Goal: Contribute content: Add original content to the website for others to see

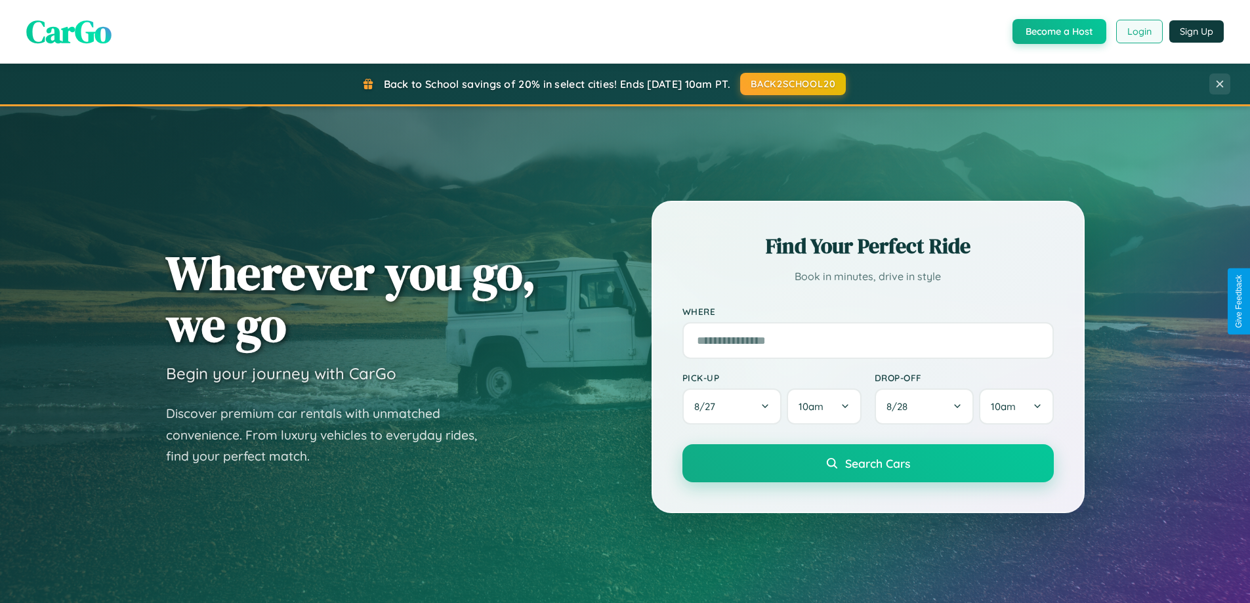
click at [1139, 31] on button "Login" at bounding box center [1139, 32] width 47 height 24
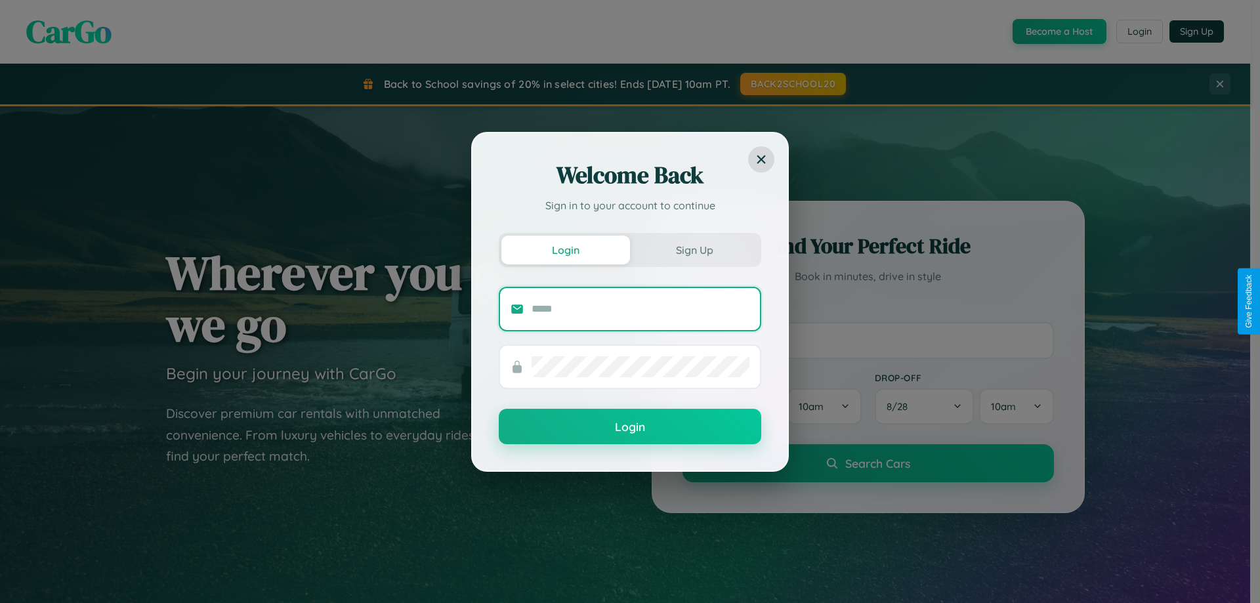
click at [640, 308] on input "text" at bounding box center [641, 309] width 218 height 21
type input "**********"
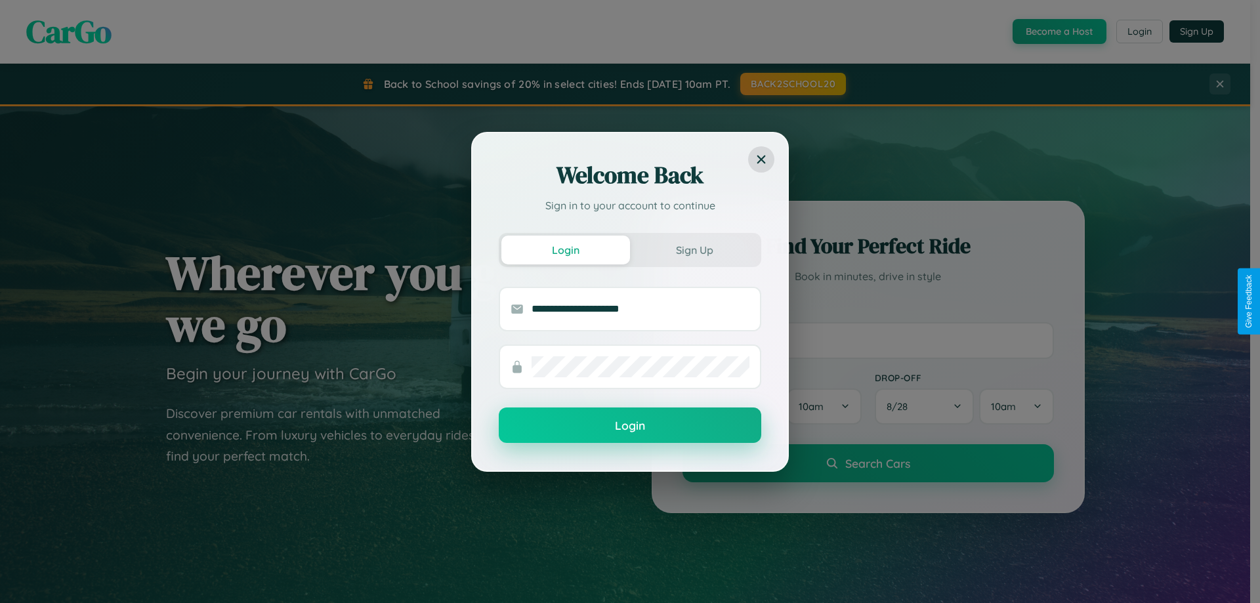
click at [630, 425] on button "Login" at bounding box center [630, 425] width 262 height 35
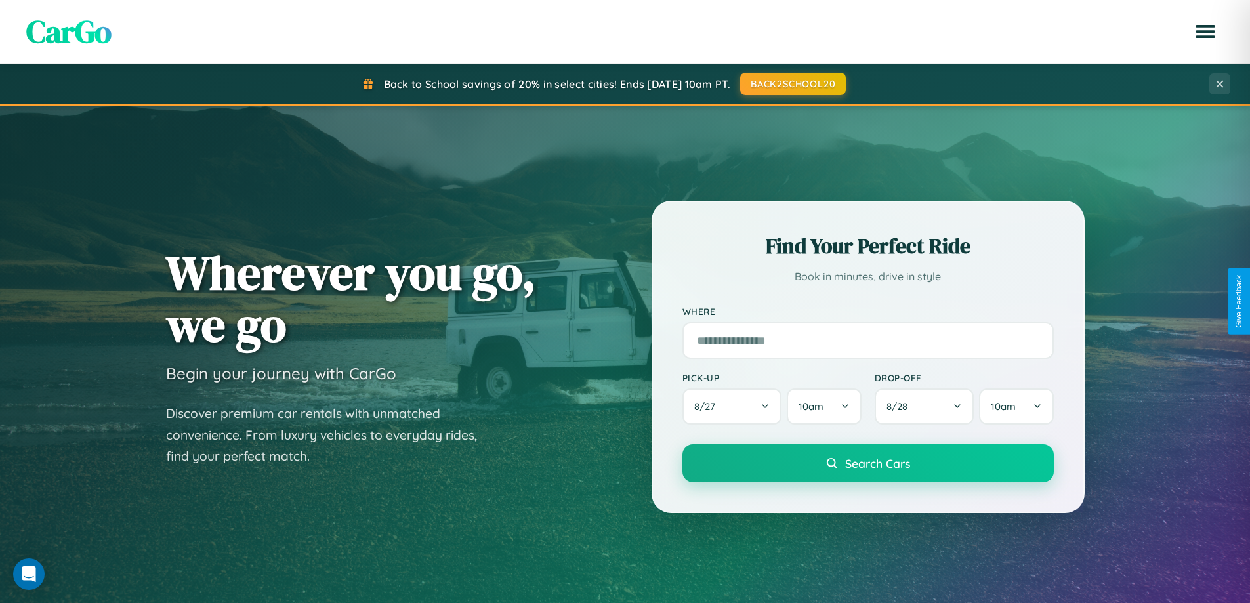
scroll to position [903, 0]
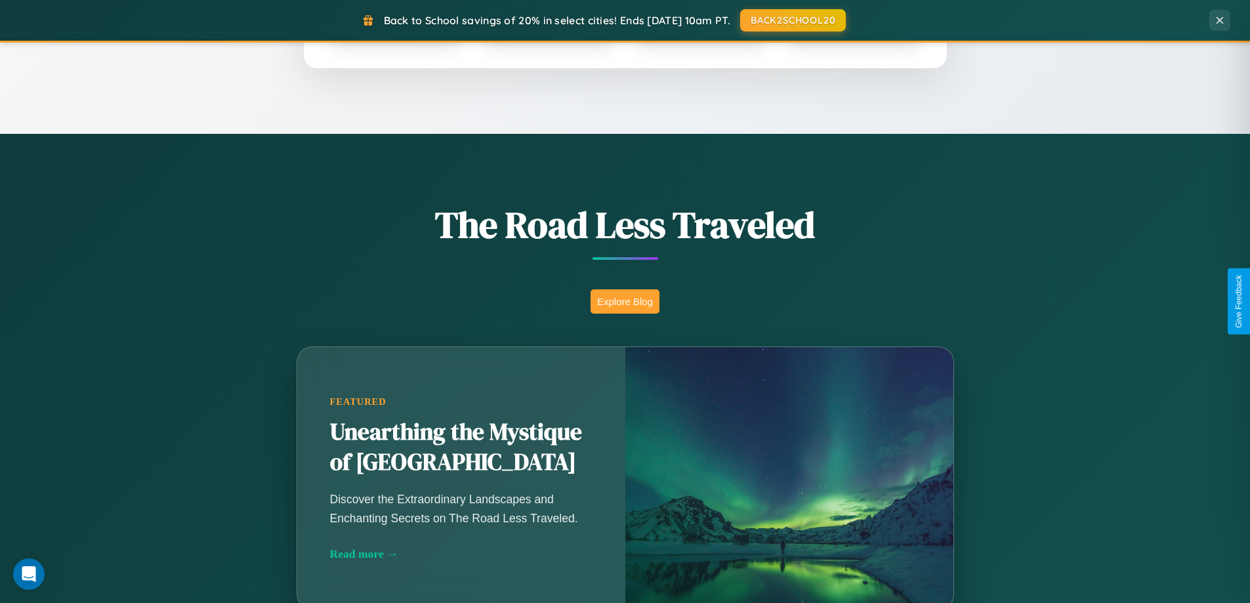
click at [625, 301] on button "Explore Blog" at bounding box center [625, 301] width 69 height 24
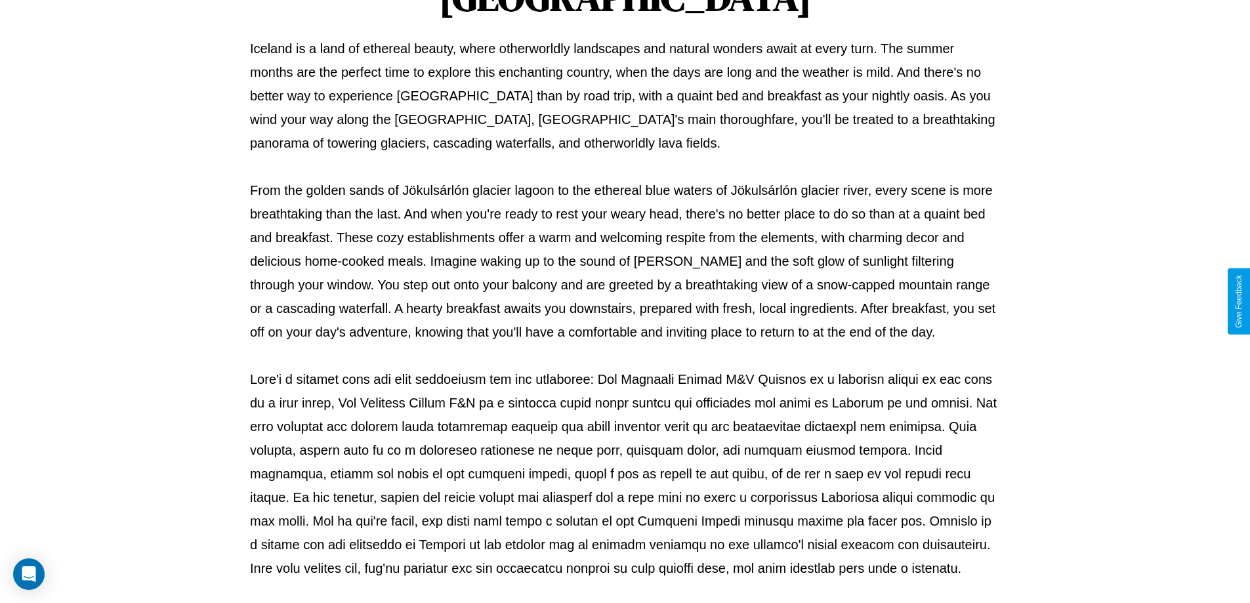
scroll to position [425, 0]
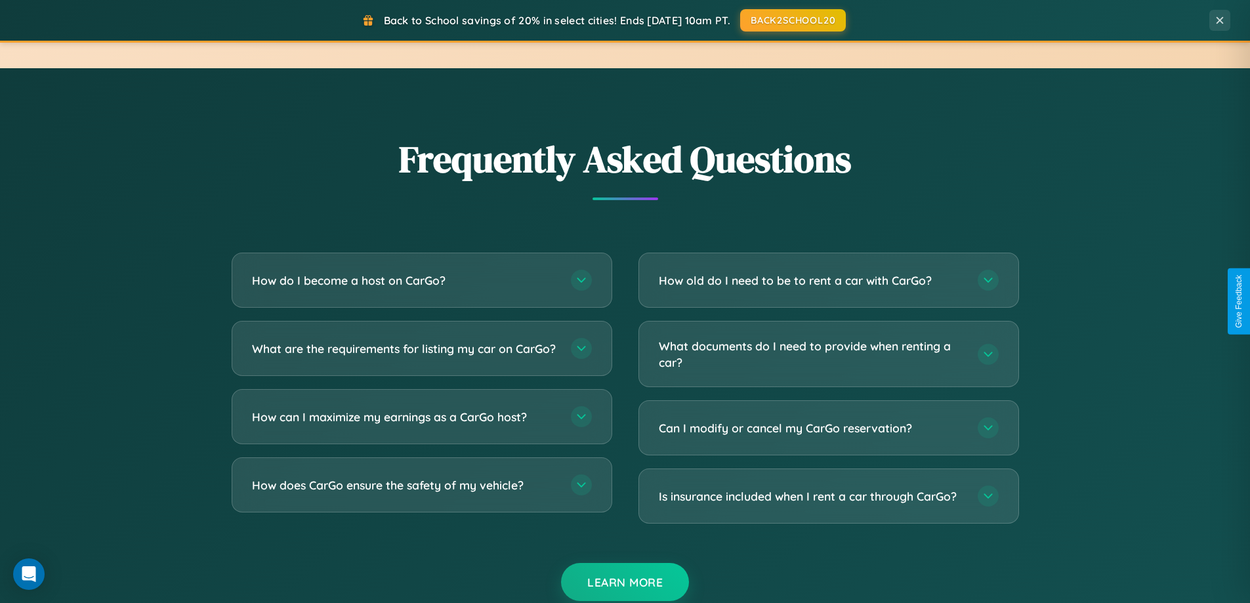
scroll to position [2525, 0]
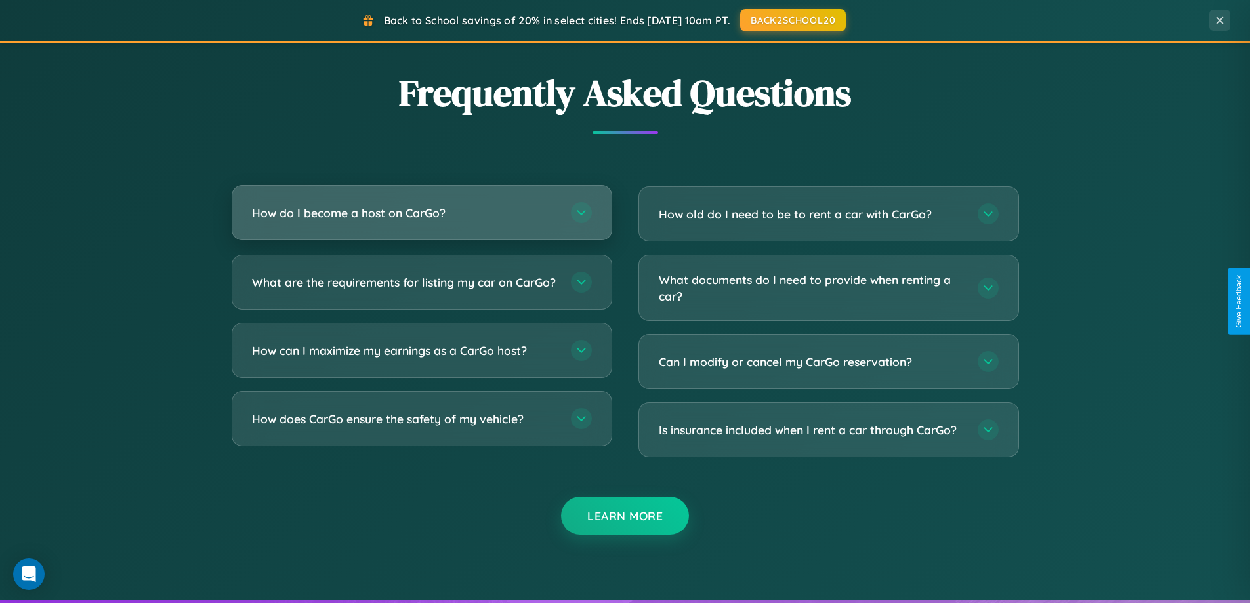
click at [421, 213] on h3 "How do I become a host on CarGo?" at bounding box center [405, 213] width 306 height 16
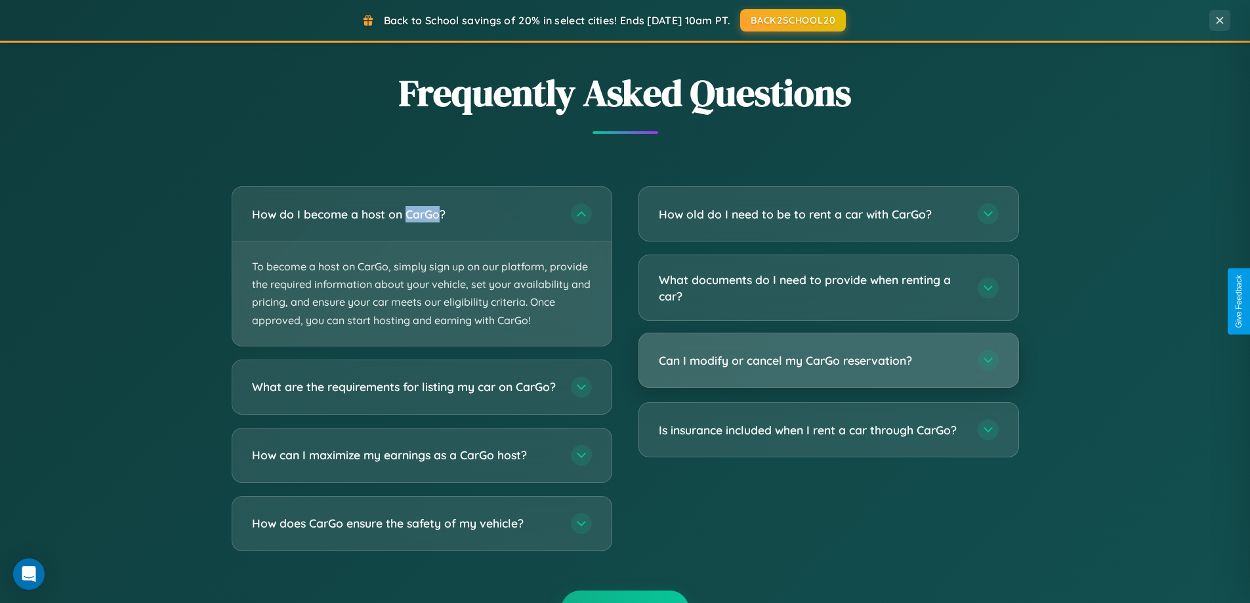
click at [828, 362] on h3 "Can I modify or cancel my CarGo reservation?" at bounding box center [812, 360] width 306 height 16
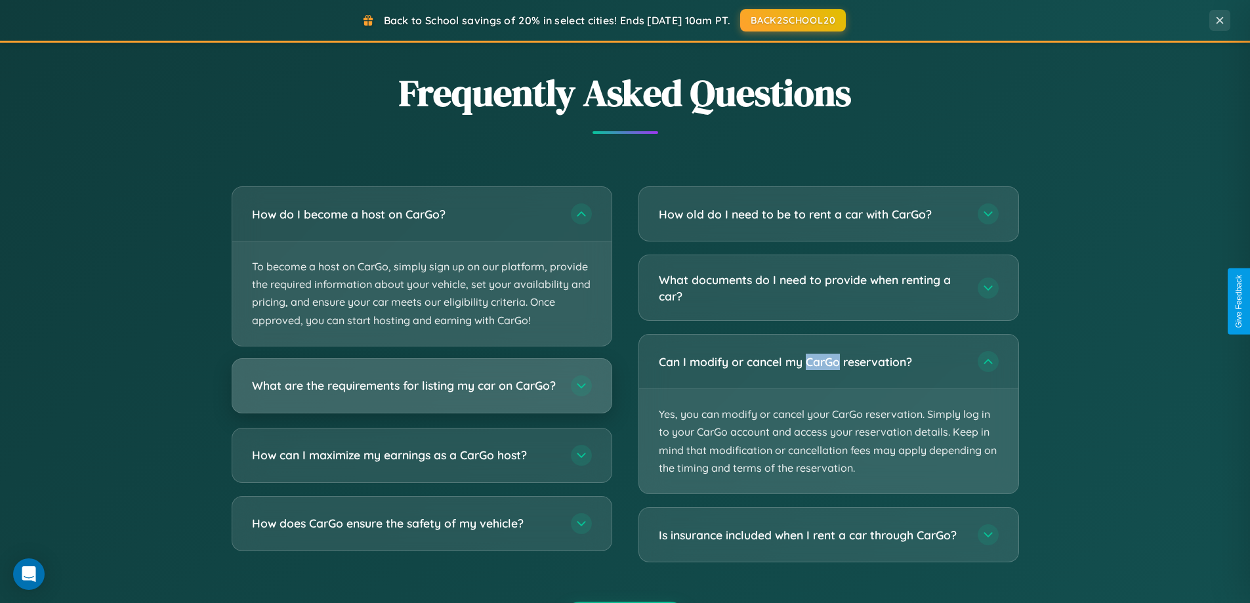
click at [421, 391] on h3 "What are the requirements for listing my car on CarGo?" at bounding box center [405, 385] width 306 height 16
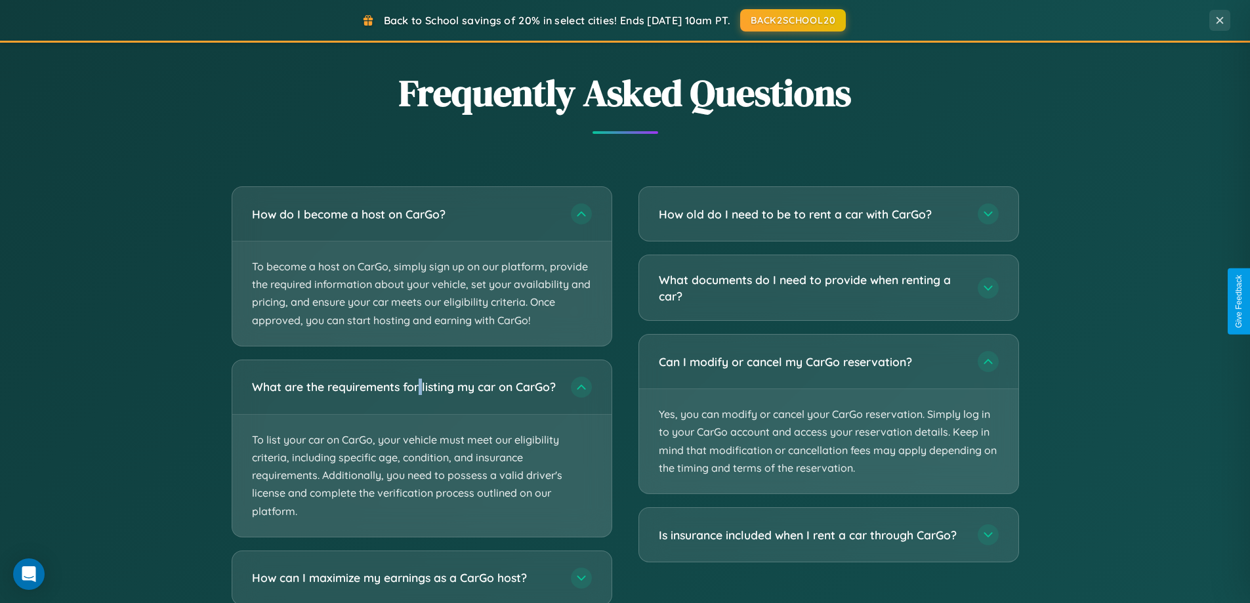
scroll to position [2607, 0]
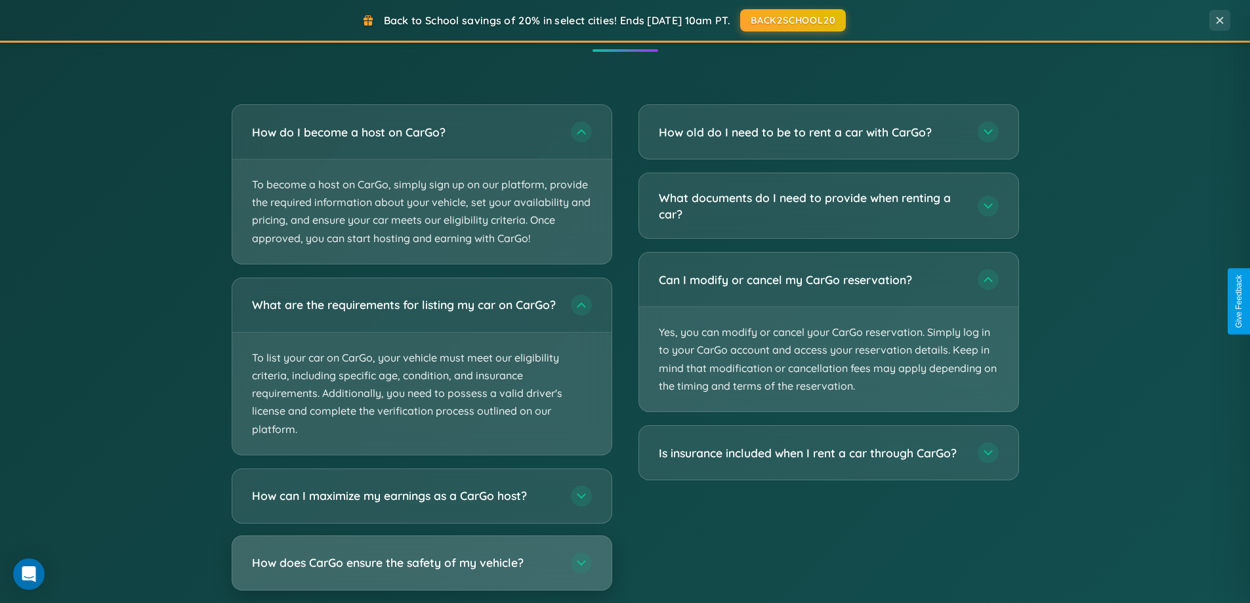
click at [421, 571] on h3 "How does CarGo ensure the safety of my vehicle?" at bounding box center [405, 563] width 306 height 16
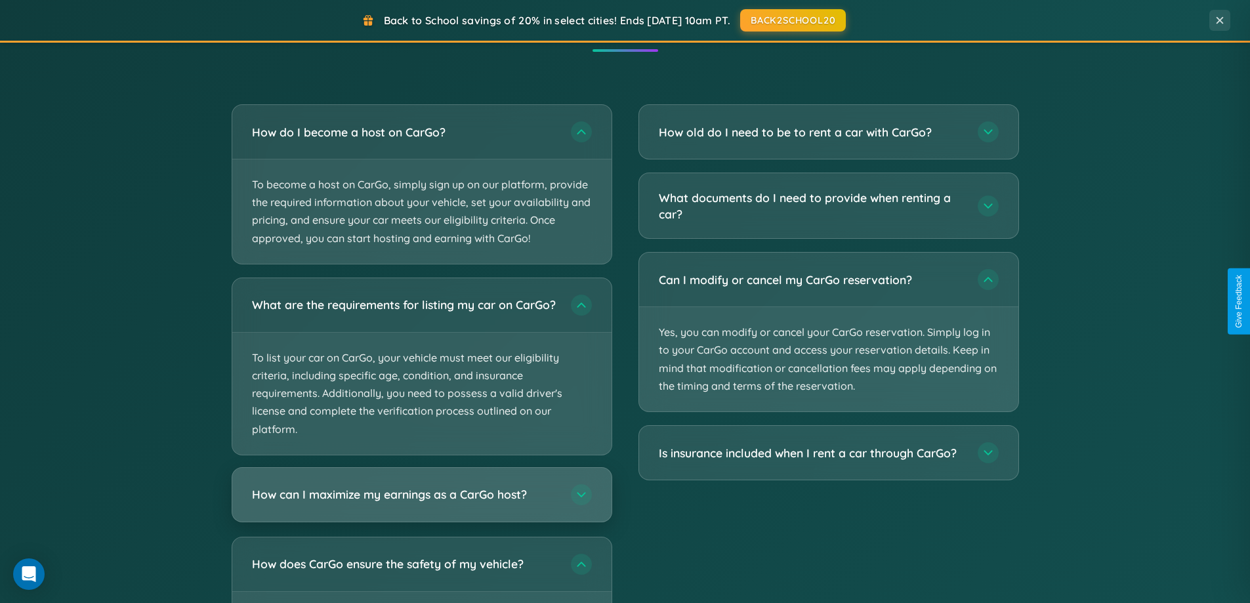
click at [421, 503] on h3 "How can I maximize my earnings as a CarGo host?" at bounding box center [405, 494] width 306 height 16
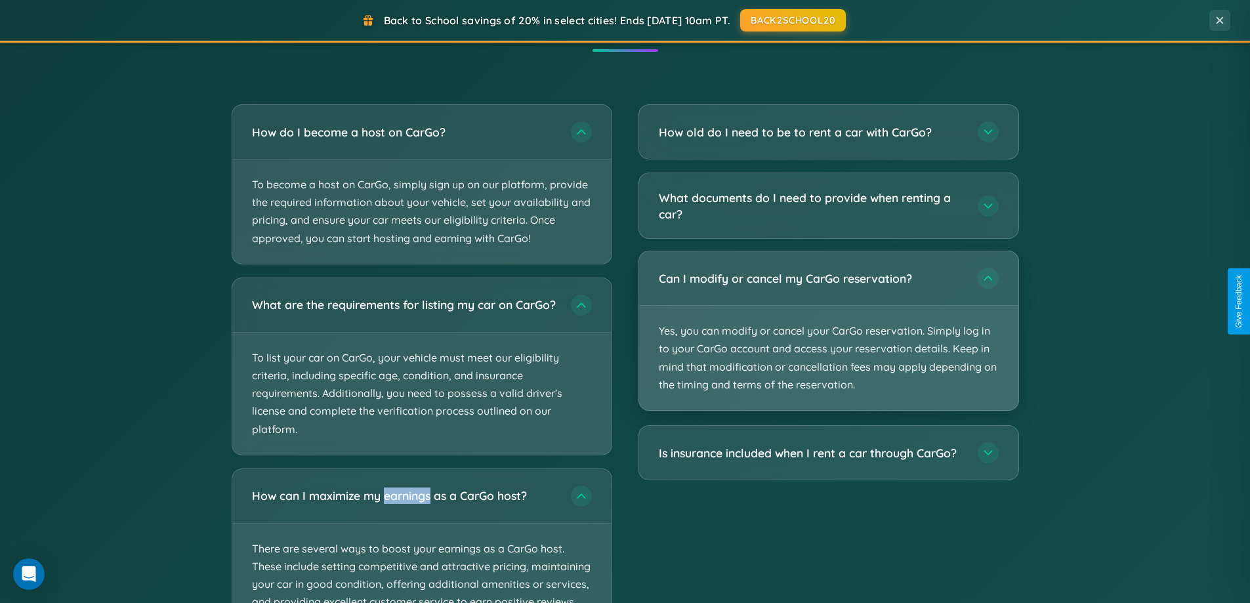
click at [828, 331] on p "Yes, you can modify or cancel your CarGo reservation. Simply log in to your Car…" at bounding box center [828, 358] width 379 height 104
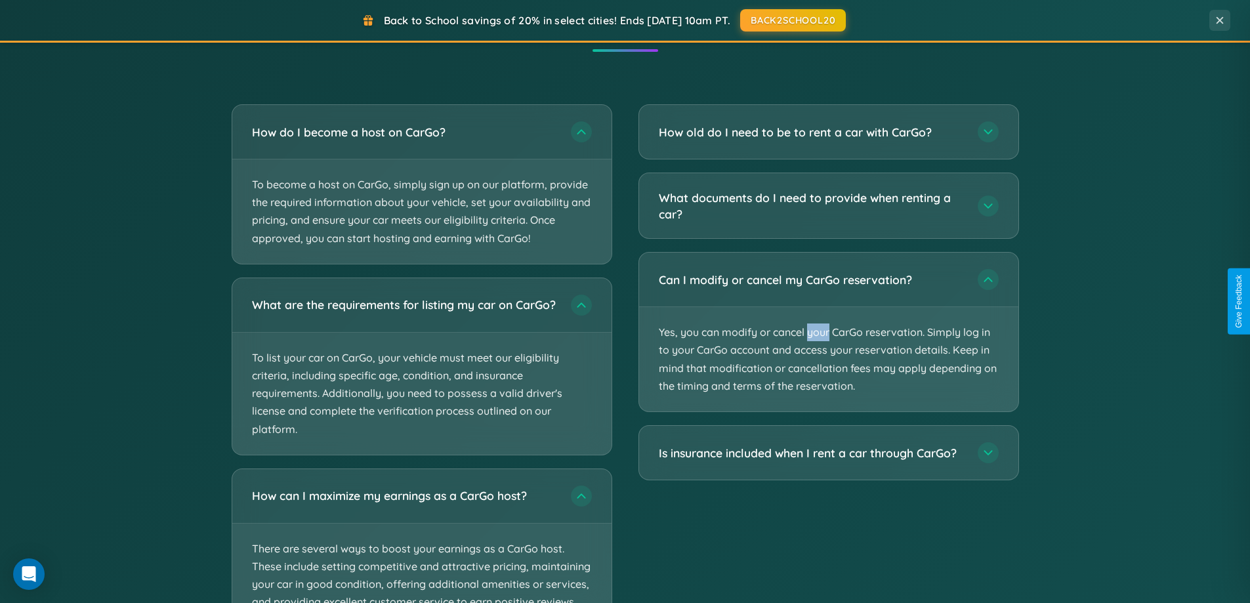
scroll to position [0, 0]
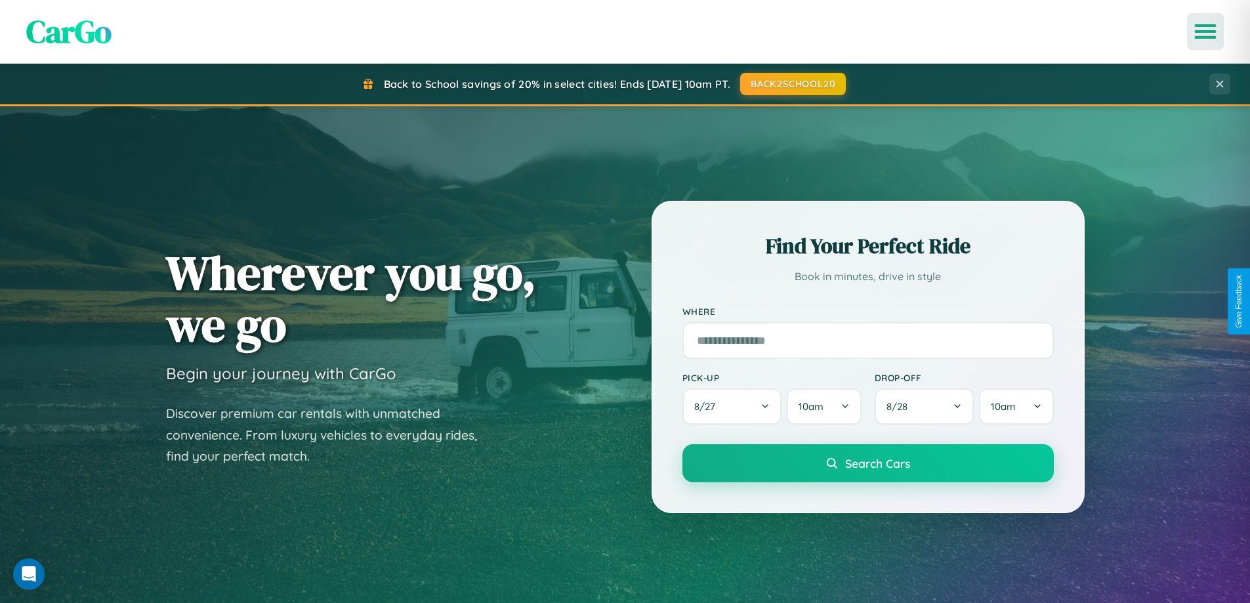
click at [1205, 31] on icon "Open menu" at bounding box center [1205, 32] width 19 height 12
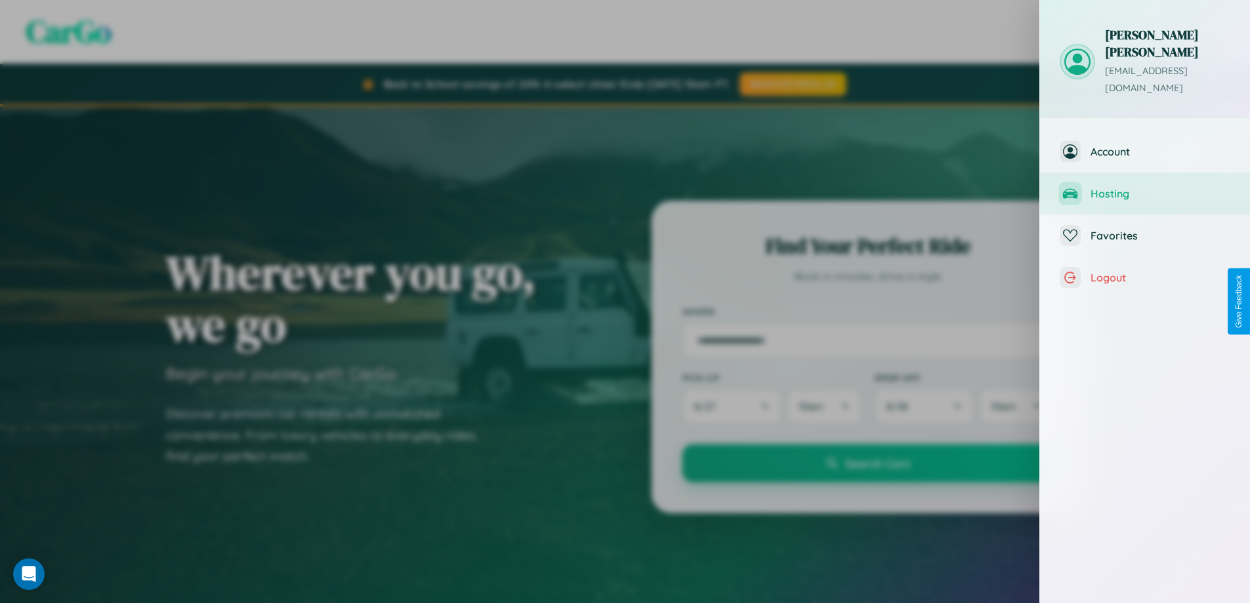
click at [1145, 187] on span "Hosting" at bounding box center [1161, 193] width 140 height 13
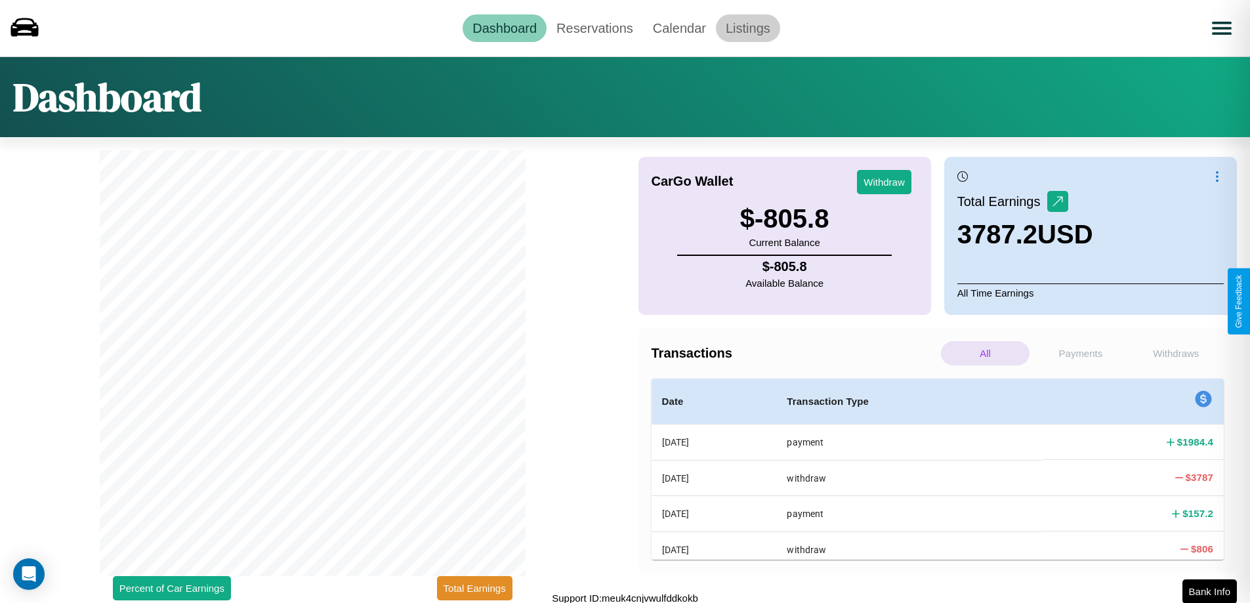
click at [747, 28] on link "Listings" at bounding box center [748, 28] width 64 height 28
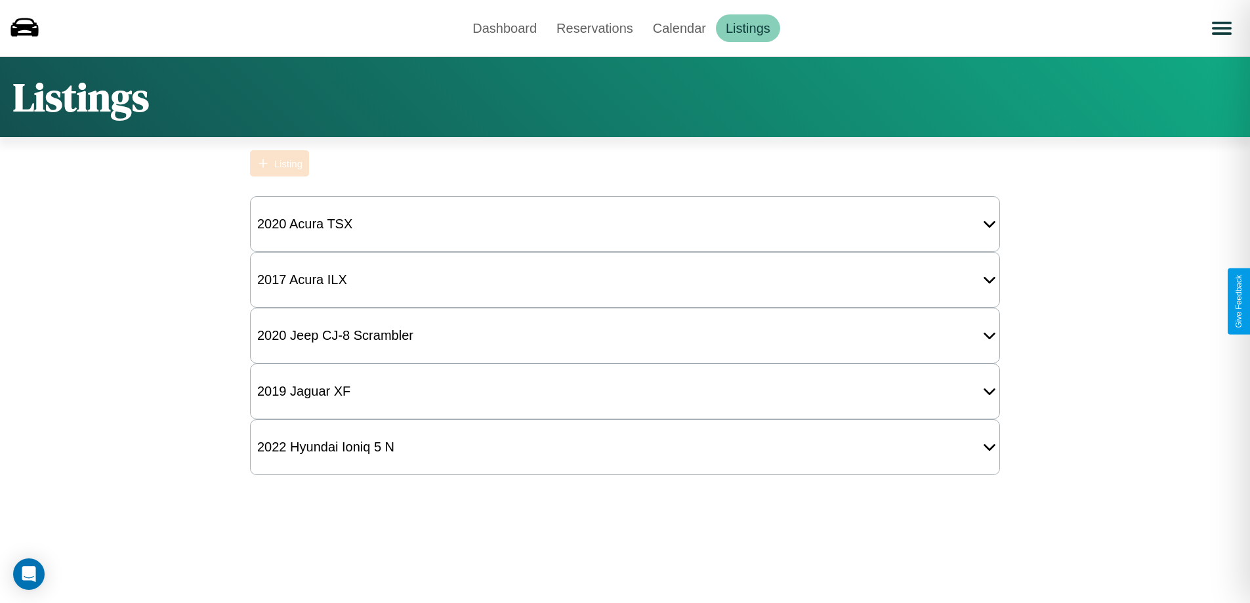
click at [280, 163] on div "Listing" at bounding box center [288, 163] width 28 height 11
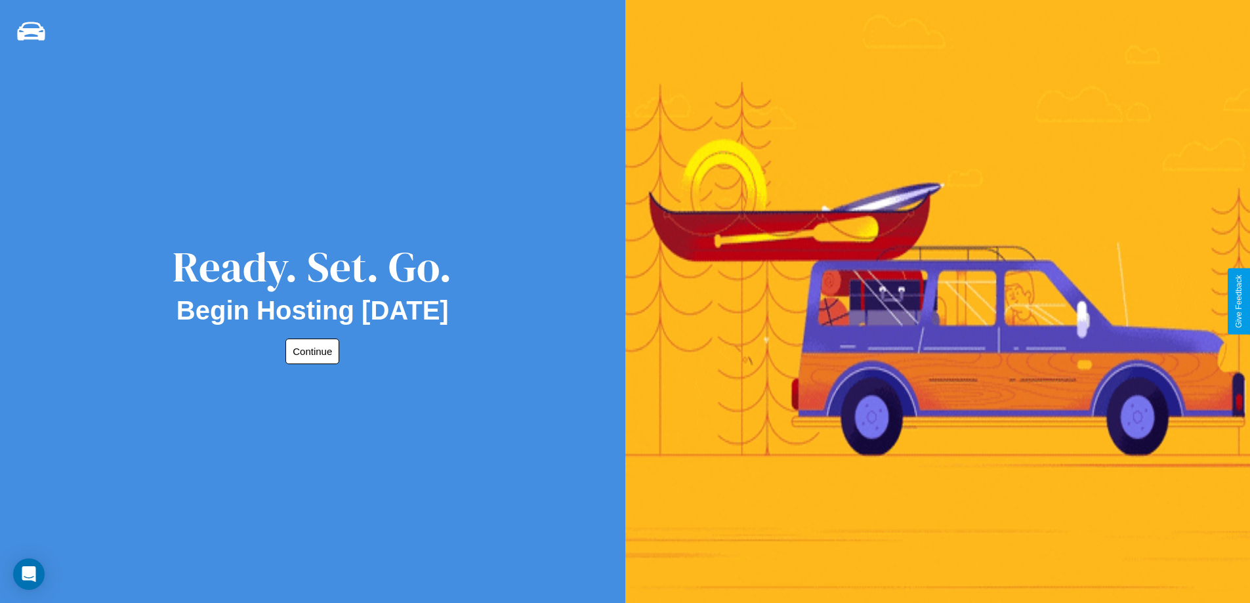
click at [310, 351] on button "Continue" at bounding box center [312, 352] width 54 height 26
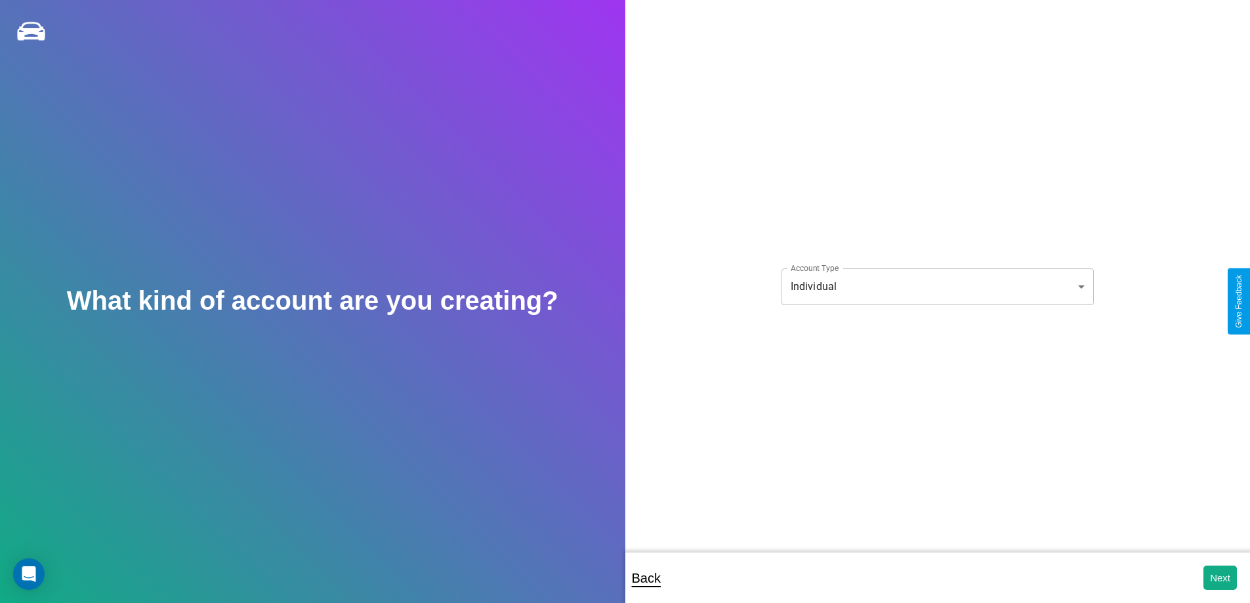
click at [937, 286] on body "**********" at bounding box center [625, 310] width 1250 height 621
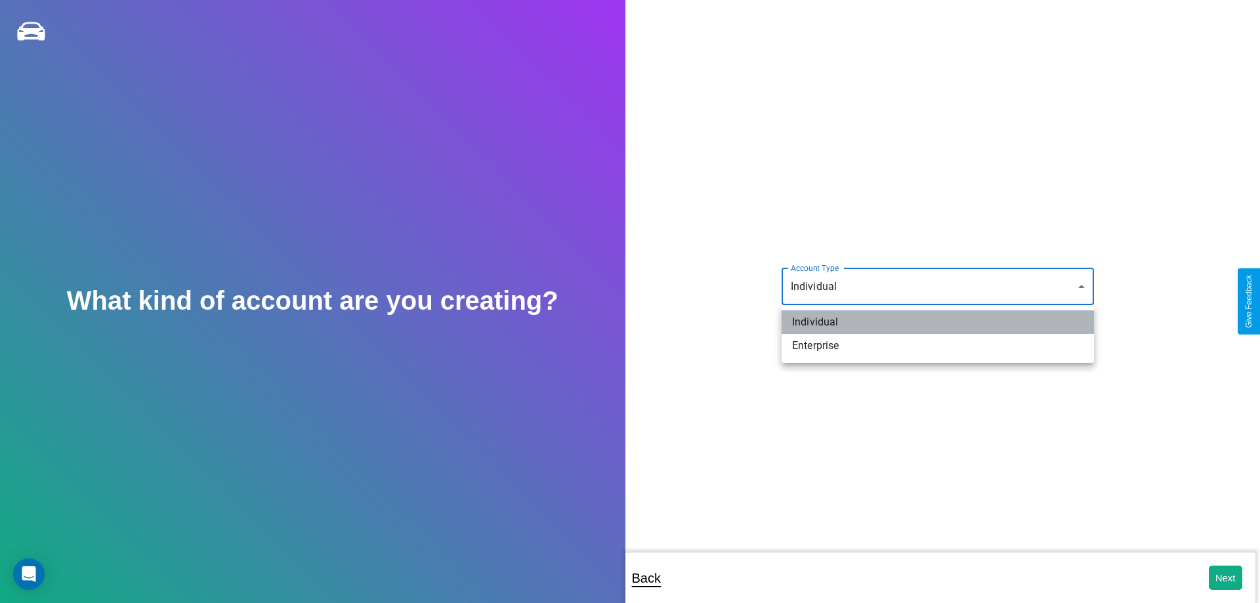
click at [938, 322] on li "Individual" at bounding box center [938, 322] width 312 height 24
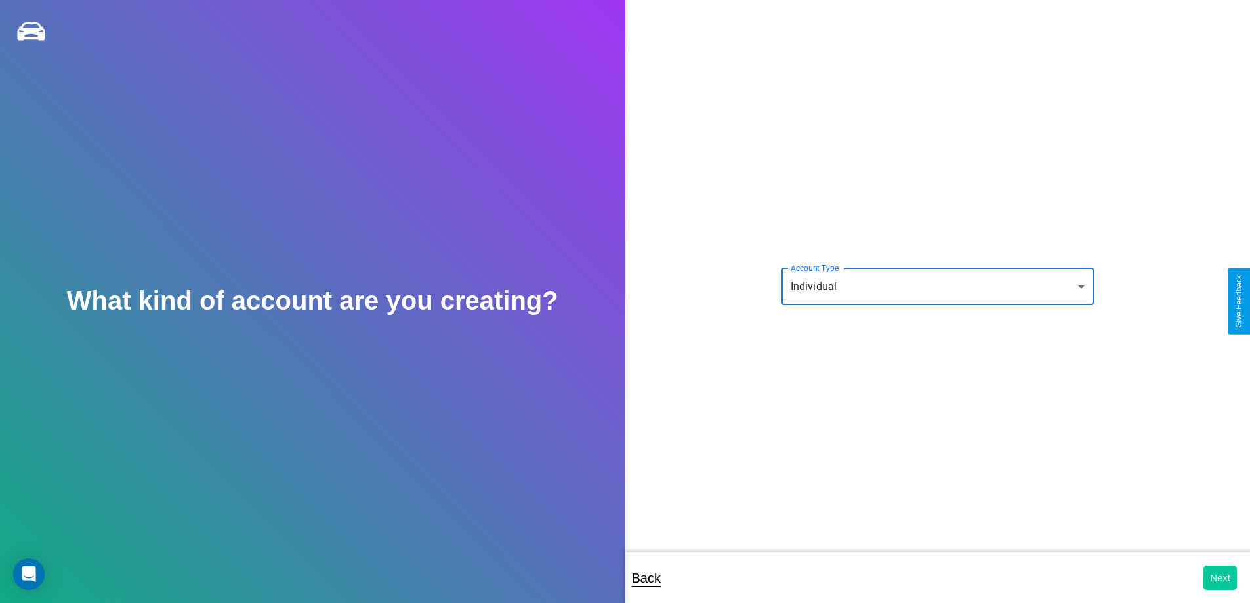
click at [1220, 577] on button "Next" at bounding box center [1220, 578] width 33 height 24
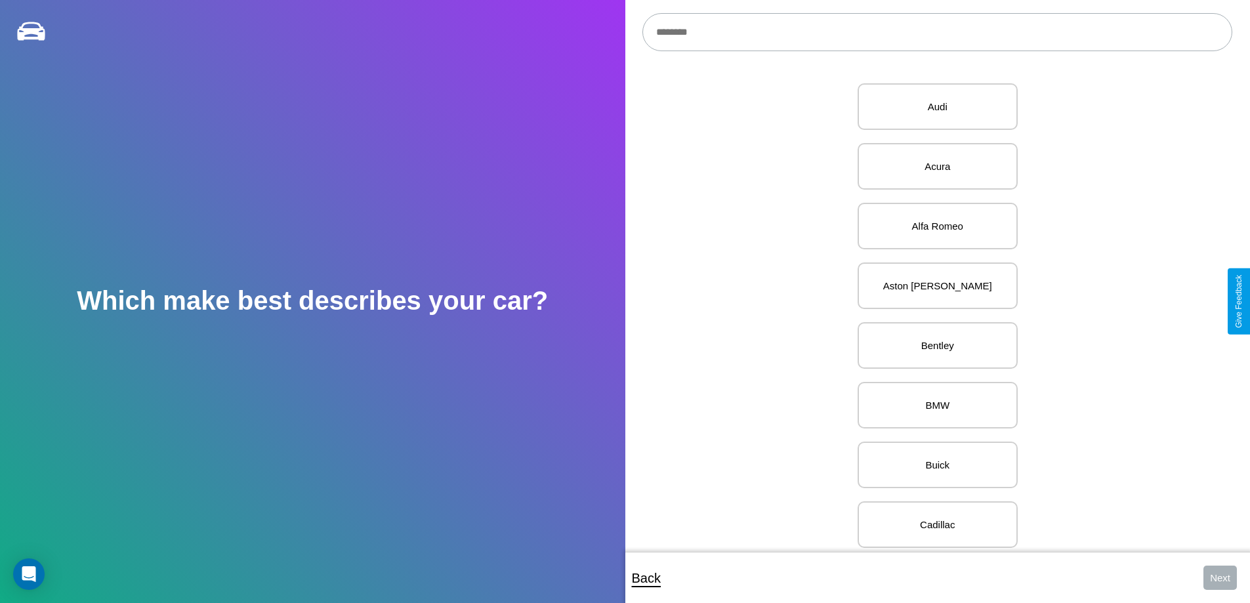
click at [937, 32] on input "text" at bounding box center [937, 32] width 590 height 38
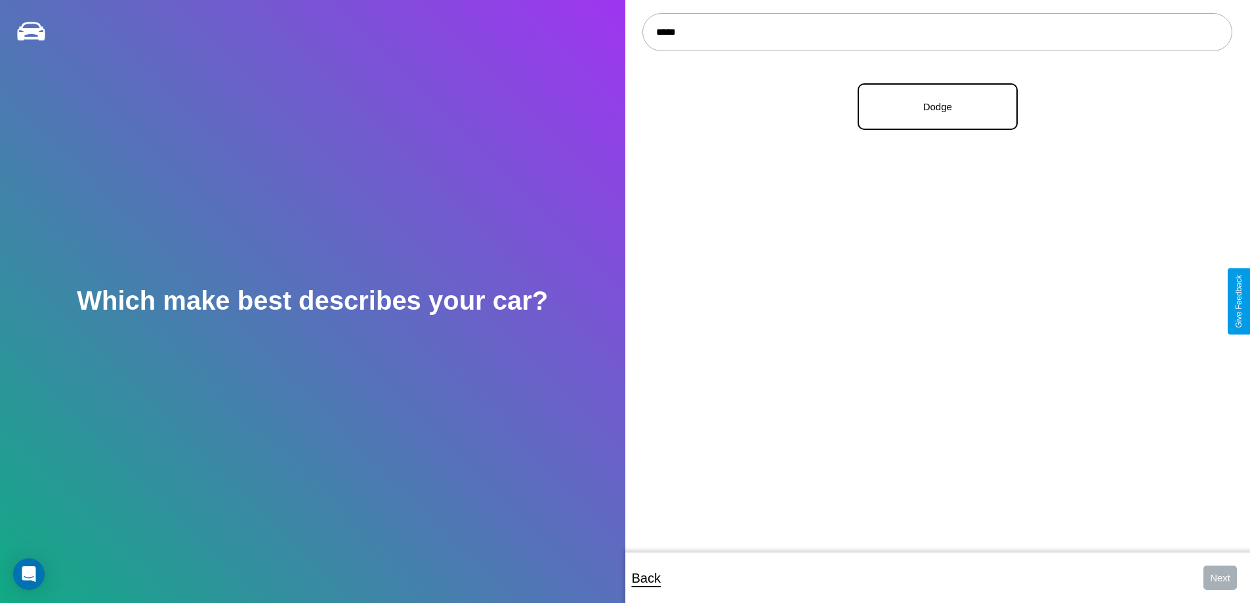
type input "*****"
click at [932, 107] on p "Dodge" at bounding box center [937, 107] width 131 height 18
click at [1220, 577] on button "Next" at bounding box center [1220, 578] width 33 height 24
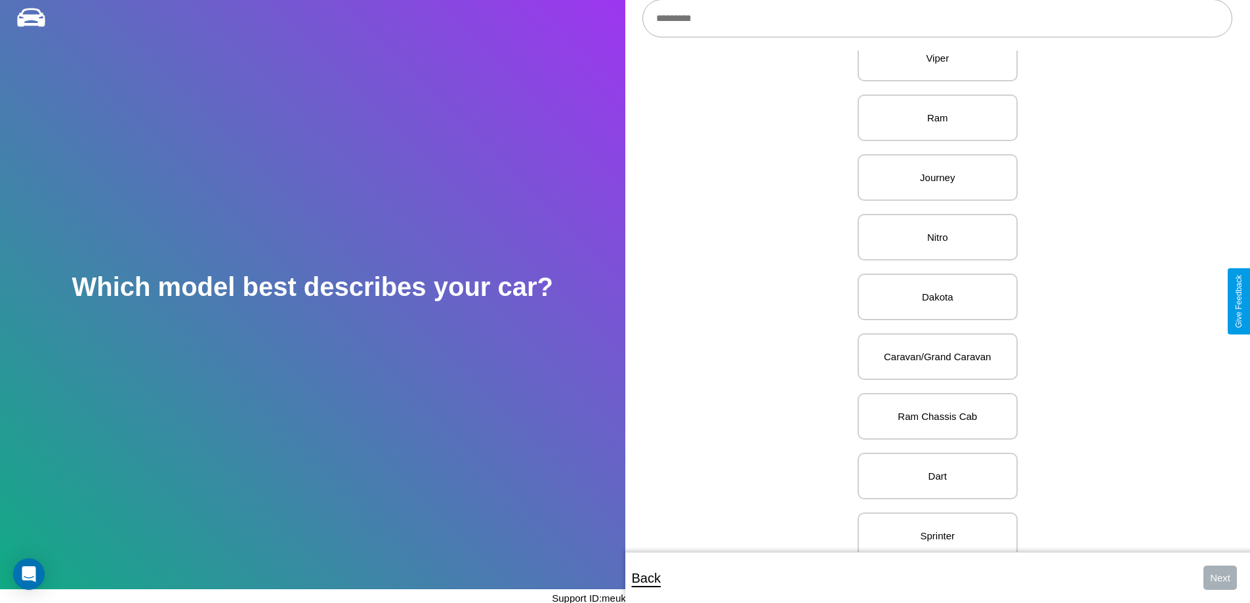
scroll to position [329, 0]
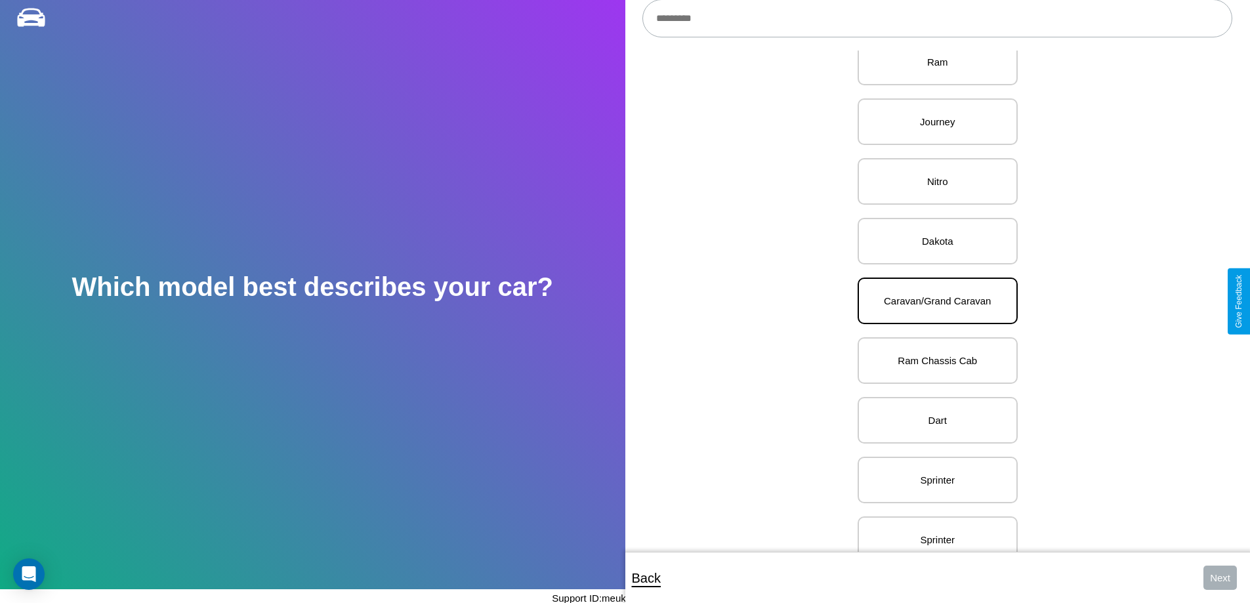
click at [932, 301] on p "Caravan/Grand Caravan" at bounding box center [937, 301] width 131 height 18
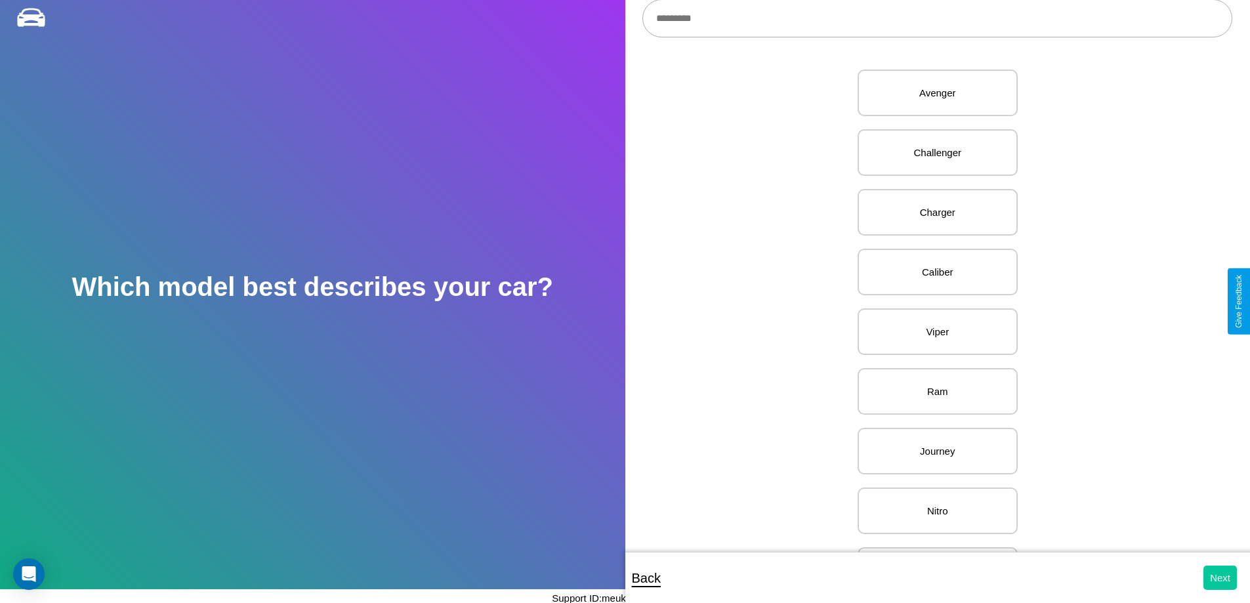
click at [1220, 577] on button "Next" at bounding box center [1220, 578] width 33 height 24
